Goal: Task Accomplishment & Management: Manage account settings

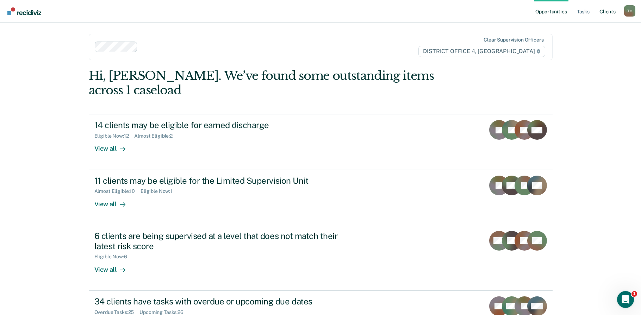
click at [608, 13] on link "Client s" at bounding box center [607, 11] width 19 height 23
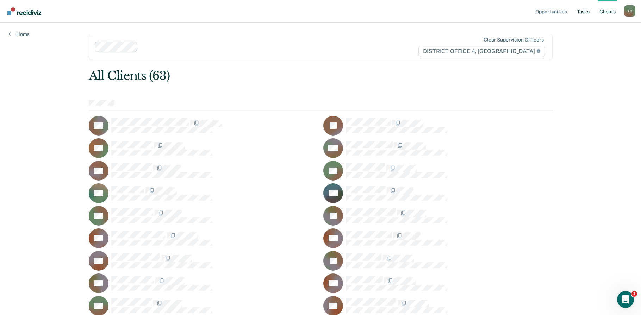
click at [585, 5] on link "Tasks" at bounding box center [584, 11] width 16 height 23
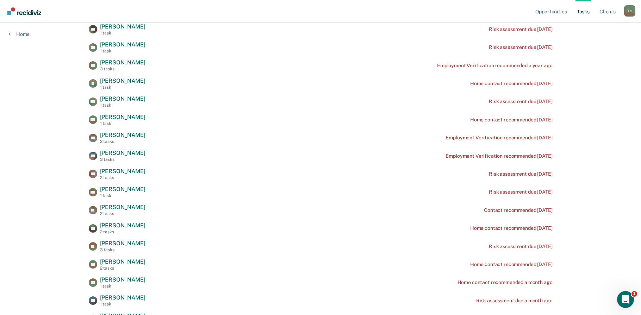
scroll to position [156, 0]
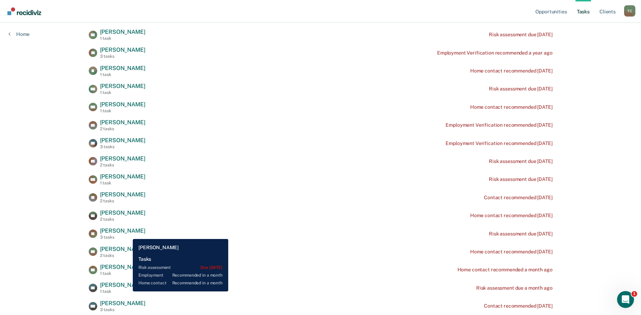
click at [128, 234] on span "[PERSON_NAME]" at bounding box center [122, 231] width 45 height 7
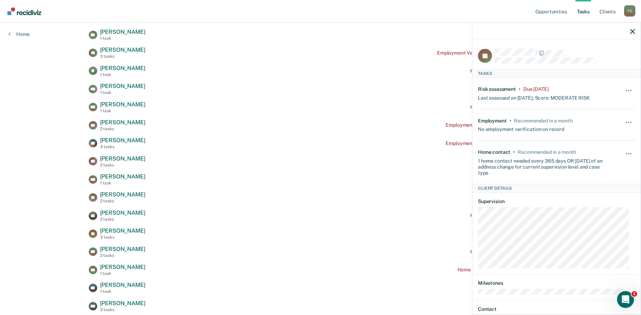
click at [41, 233] on div "Opportunities Tasks Client s [PERSON_NAME] Profile How it works Log Out Home Cl…" at bounding box center [320, 249] width 641 height 810
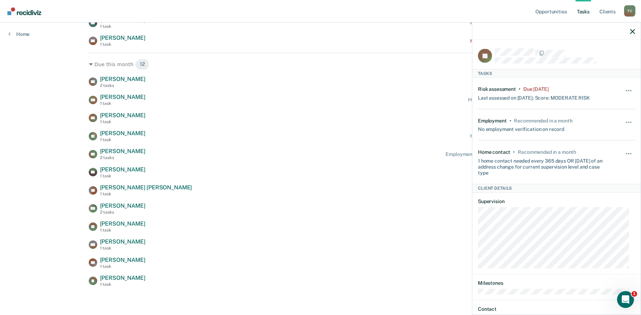
scroll to position [508, 0]
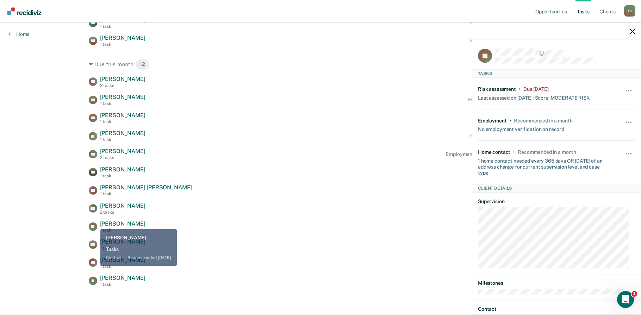
click at [95, 224] on div "[PERSON_NAME] 1 task" at bounding box center [117, 227] width 57 height 12
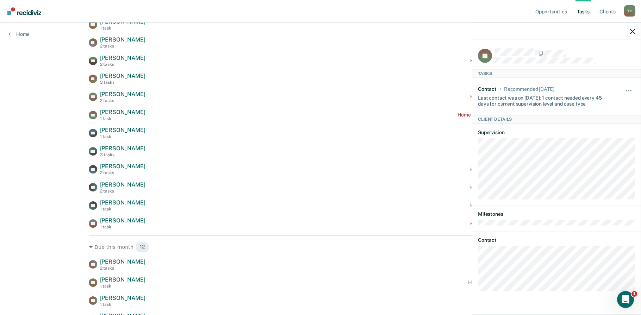
scroll to position [351, 0]
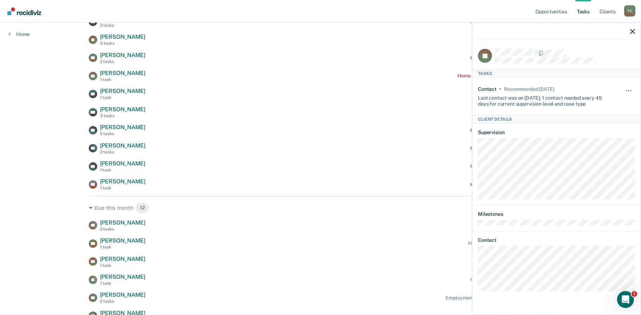
click at [302, 6] on nav "Opportunities Tasks Client s [PERSON_NAME] Profile How it works Log Out" at bounding box center [321, 11] width 630 height 22
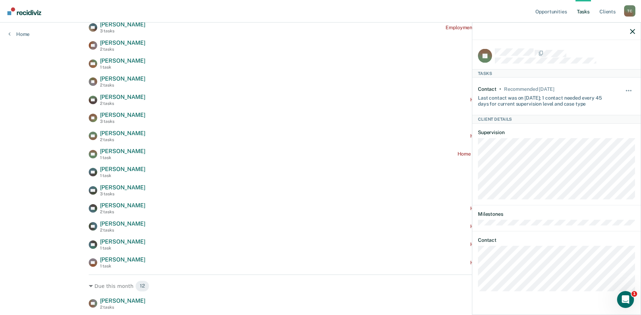
scroll to position [233, 0]
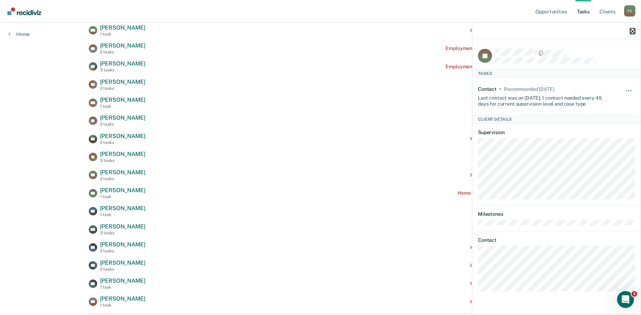
click at [634, 30] on icon "button" at bounding box center [633, 31] width 5 height 5
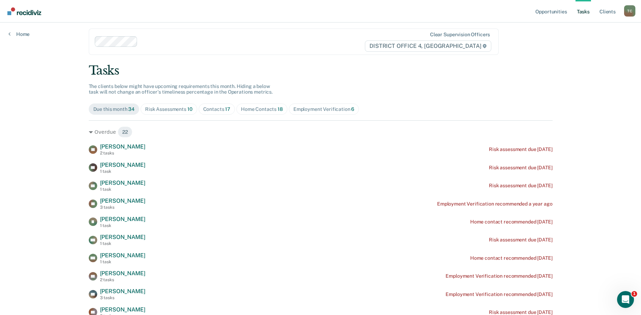
scroll to position [0, 0]
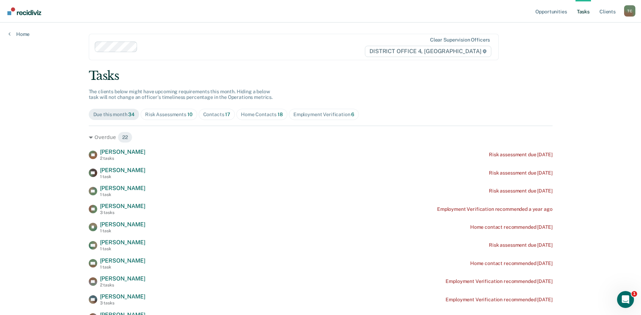
click at [166, 116] on div "Risk Assessments 10" at bounding box center [168, 115] width 47 height 6
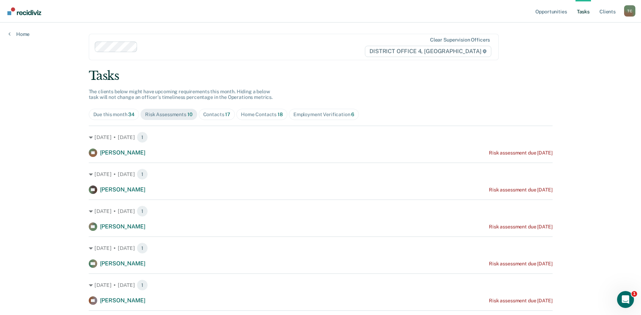
click at [515, 49] on main "Clear supervision officers DISTRICT OFFICE 4, BOISE Tasks The clients below mig…" at bounding box center [320, 262] width 481 height 479
